Goal: Check status: Check status

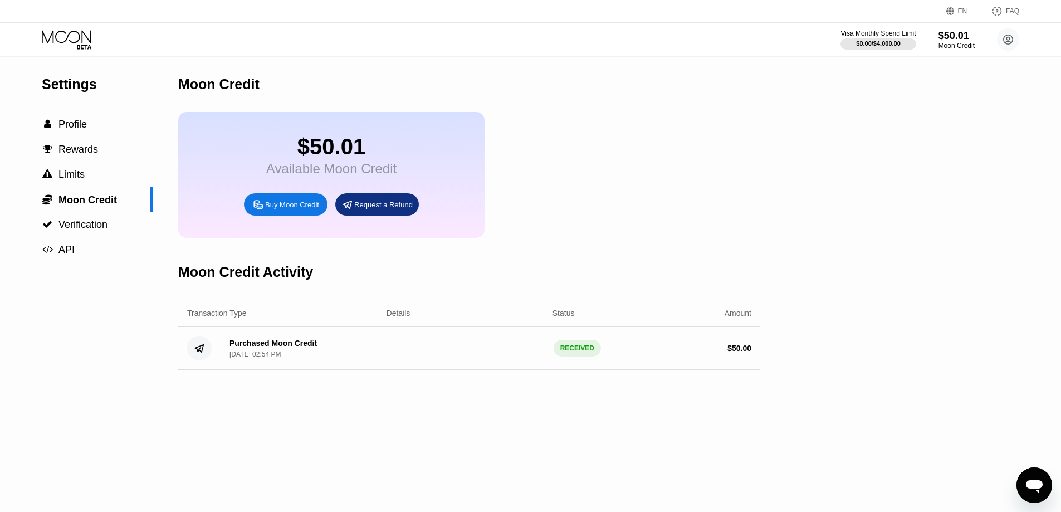
click at [609, 98] on div "Moon Credit" at bounding box center [469, 84] width 582 height 55
click at [79, 33] on icon at bounding box center [67, 36] width 50 height 13
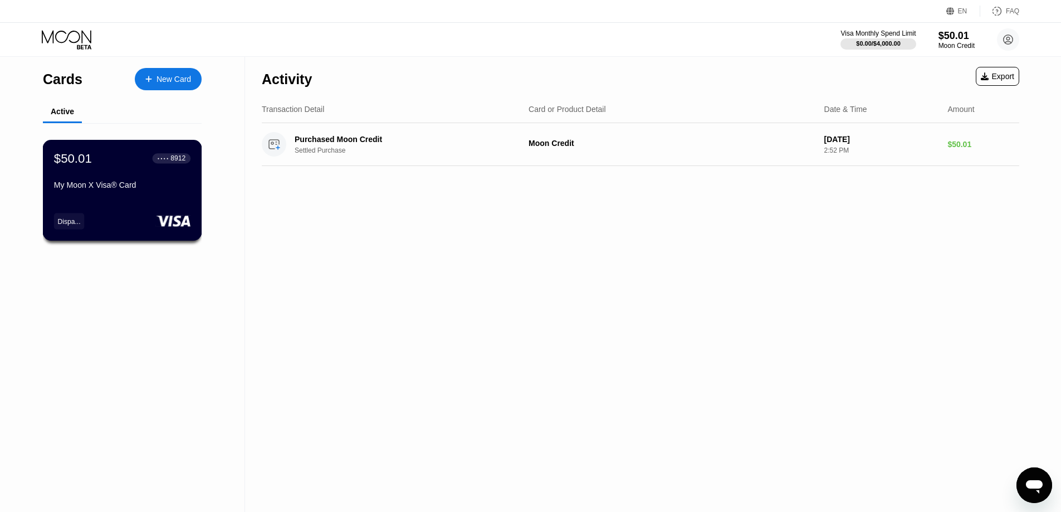
drag, startPoint x: 159, startPoint y: 179, endPoint x: 154, endPoint y: 183, distance: 6.3
click at [154, 183] on div "$50.01 ● ● ● ● 8912 My Moon X Visa® Card" at bounding box center [122, 172] width 136 height 43
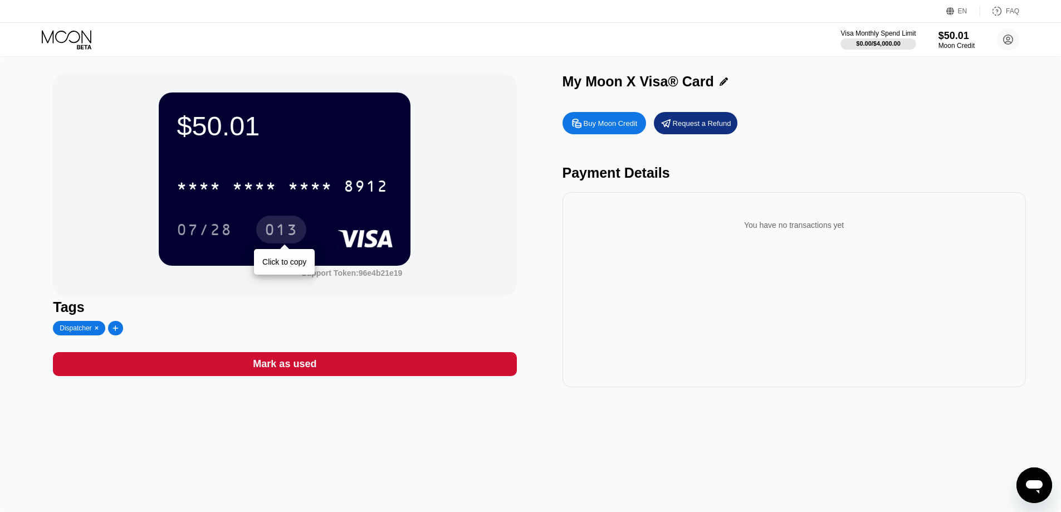
click at [277, 225] on div "013" at bounding box center [280, 231] width 33 height 18
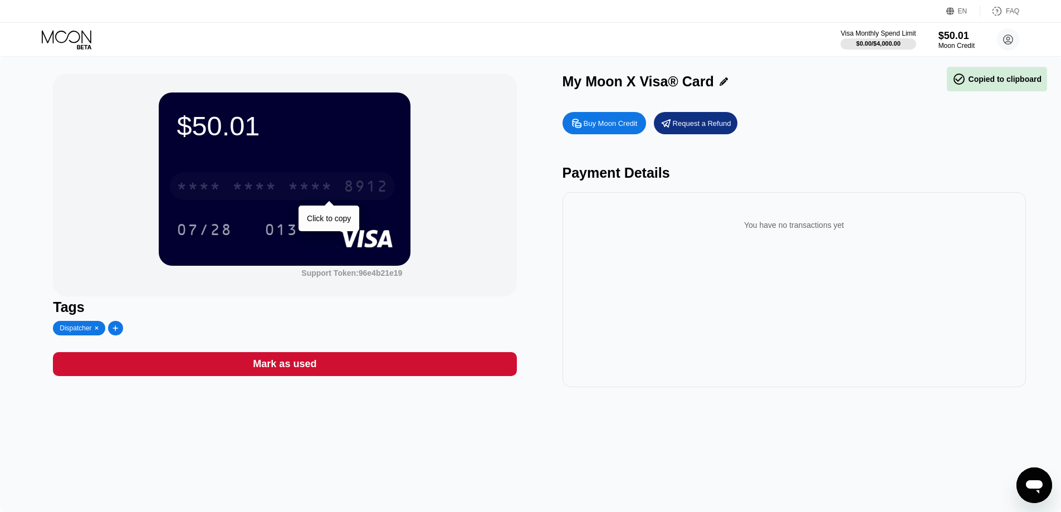
click at [297, 195] on div "* * * *" at bounding box center [310, 188] width 45 height 18
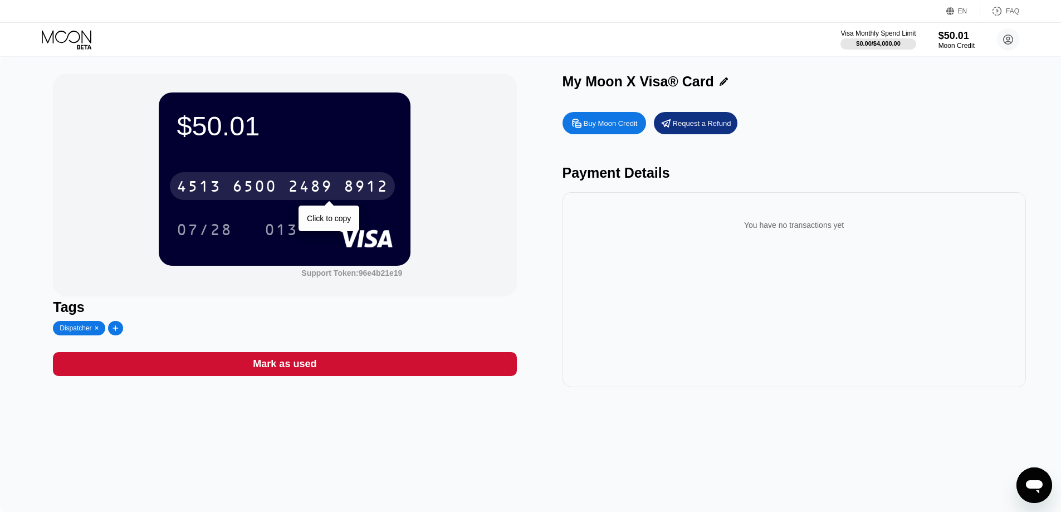
click at [292, 183] on div "2489" at bounding box center [310, 188] width 45 height 18
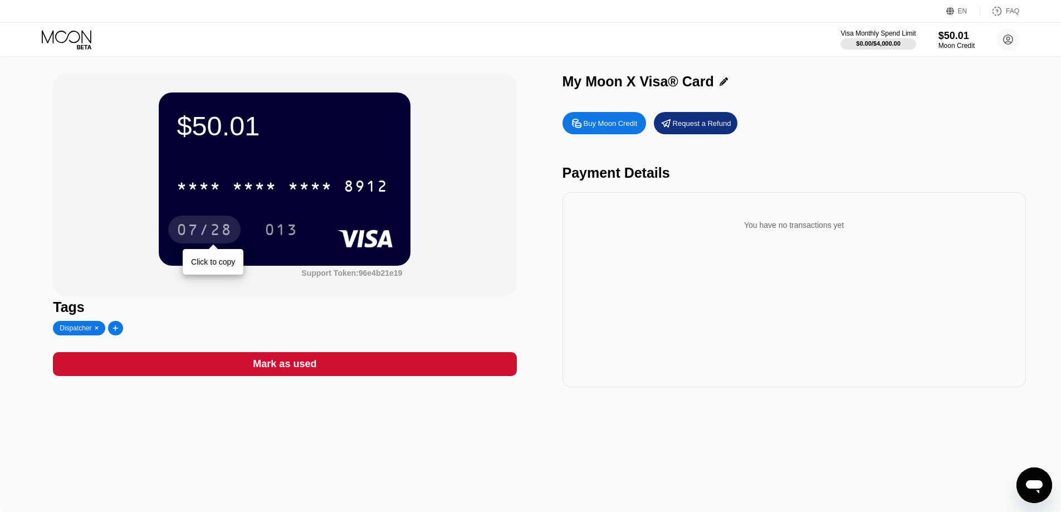
click at [219, 234] on div "07/28" at bounding box center [204, 231] width 56 height 18
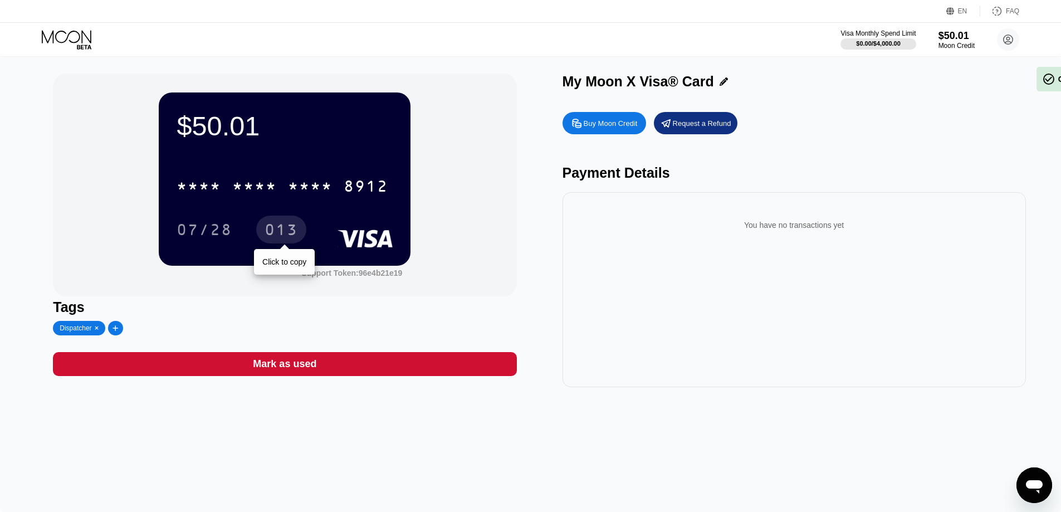
click at [286, 227] on div "013" at bounding box center [280, 231] width 33 height 18
drag, startPoint x: 714, startPoint y: 230, endPoint x: 893, endPoint y: 228, distance: 179.3
click at [894, 228] on div "You have no transactions yet" at bounding box center [793, 224] width 445 height 31
click at [892, 228] on div "You have no transactions yet" at bounding box center [793, 224] width 445 height 31
drag, startPoint x: 727, startPoint y: 226, endPoint x: 708, endPoint y: 225, distance: 18.4
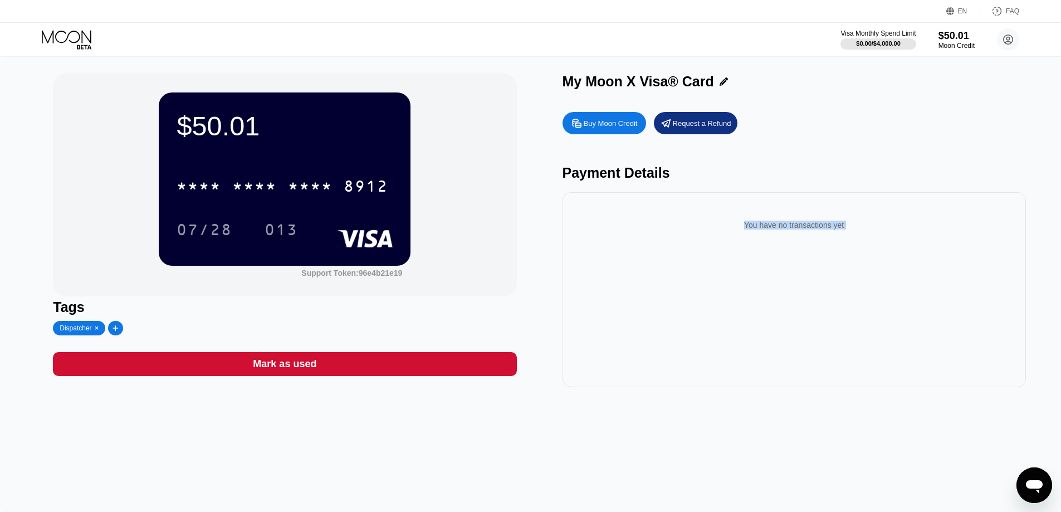
click at [708, 225] on div "You have no transactions yet" at bounding box center [793, 224] width 445 height 31
click at [710, 224] on div "You have no transactions yet" at bounding box center [793, 224] width 445 height 31
